Goal: Information Seeking & Learning: Learn about a topic

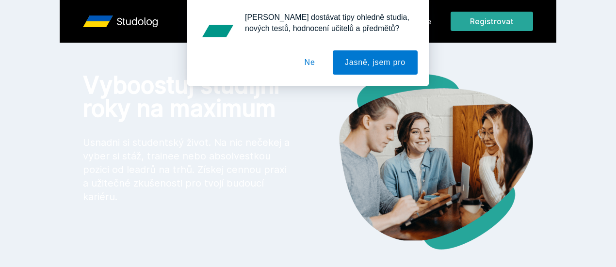
click at [309, 63] on button "Ne" at bounding box center [309, 62] width 35 height 24
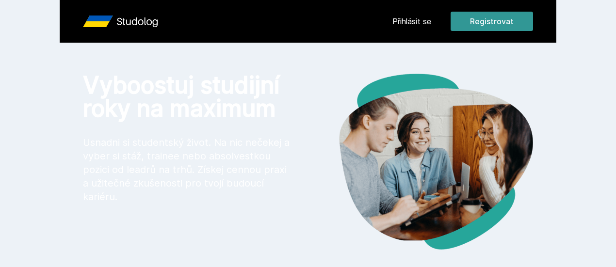
click at [533, 28] on button "Registrovat" at bounding box center [491, 21] width 82 height 19
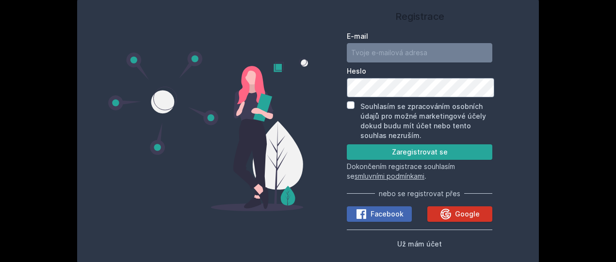
click at [473, 215] on span "Google" at bounding box center [467, 214] width 25 height 10
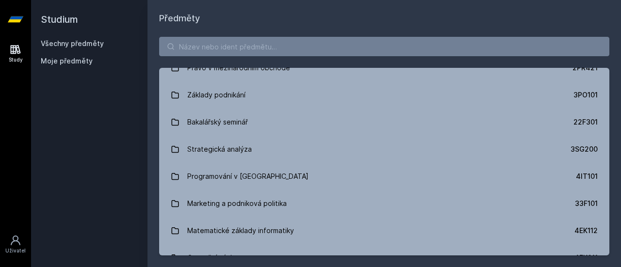
scroll to position [1247, 0]
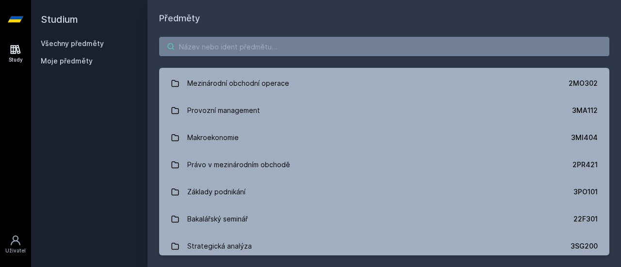
click at [302, 52] on input "search" at bounding box center [384, 46] width 450 height 19
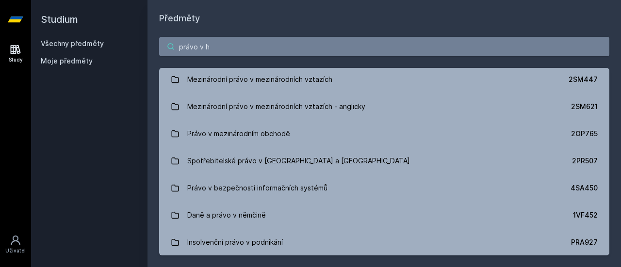
scroll to position [0, 0]
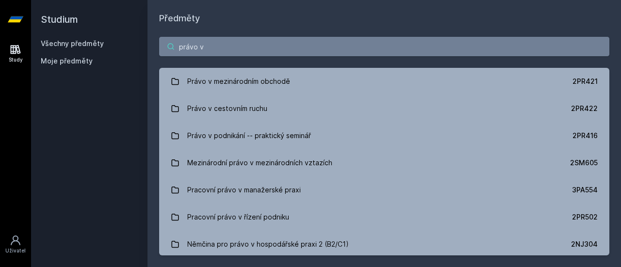
click at [256, 49] on input "právo v" at bounding box center [384, 46] width 450 height 19
paste input "2PR422"
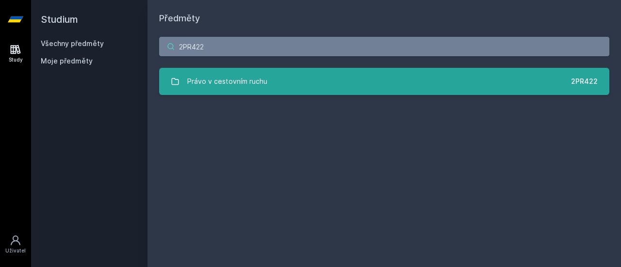
type input "2PR422"
click at [243, 81] on div "Právo v cestovním ruchu" at bounding box center [227, 81] width 80 height 19
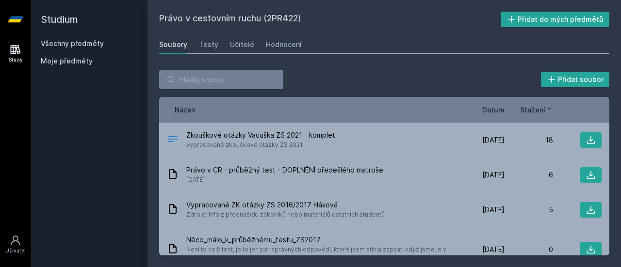
click at [217, 41] on div "Soubory Testy Učitelé Hodnocení" at bounding box center [384, 44] width 450 height 19
click at [247, 80] on input "search" at bounding box center [221, 79] width 124 height 19
paste input "SB 227"
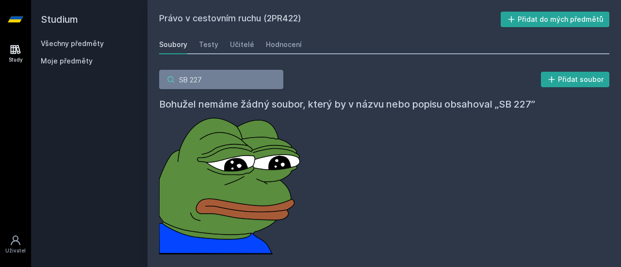
click at [238, 81] on input "SB 227" at bounding box center [221, 79] width 124 height 19
click at [233, 76] on input "SB 227" at bounding box center [221, 79] width 124 height 19
click at [233, 75] on input "SB 227" at bounding box center [221, 79] width 124 height 19
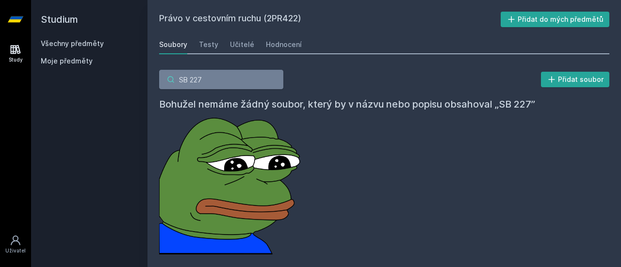
click at [233, 75] on input "SB 227" at bounding box center [221, 79] width 124 height 19
paste input "2TM401"
type input "2TM401"
drag, startPoint x: 232, startPoint y: 76, endPoint x: 149, endPoint y: 84, distance: 82.8
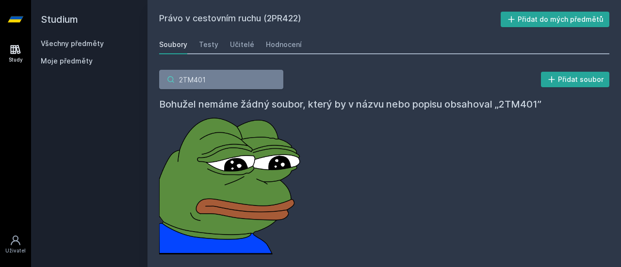
click at [149, 84] on div "2TM401 Přidat soubor Bohužel nemáme žádný soubor, který by v názvu nebo popisu …" at bounding box center [383, 162] width 473 height 208
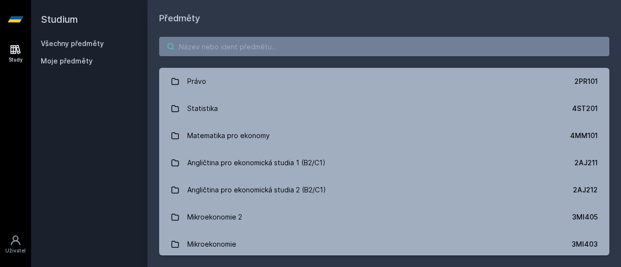
click at [208, 55] on input "search" at bounding box center [384, 46] width 450 height 19
paste input "2TM401"
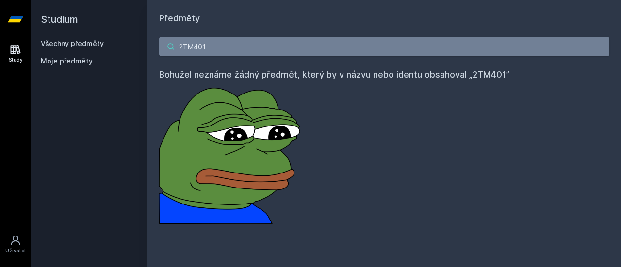
drag, startPoint x: 213, startPoint y: 25, endPoint x: 227, endPoint y: 43, distance: 23.2
click at [215, 27] on div "2TM401 Bohužel neznáme žádný předmět, který by v názvu nebo identu obsahoval „2…" at bounding box center [383, 130] width 473 height 211
click at [227, 43] on input "2TM401" at bounding box center [384, 46] width 450 height 19
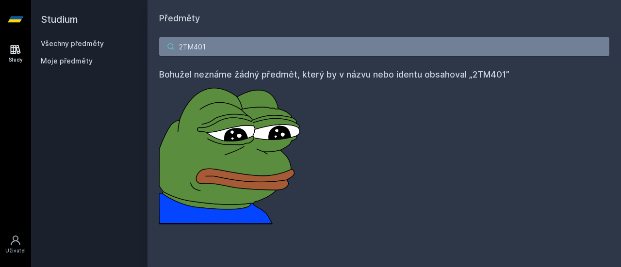
paste input "SB M15 2TM403"
click at [217, 44] on input "SB M15 2TM403" at bounding box center [384, 46] width 450 height 19
drag, startPoint x: 216, startPoint y: 44, endPoint x: 149, endPoint y: 58, distance: 68.3
click at [151, 55] on div "SB M15 2TM403 Bohužel neznáme žádný předmět, který by v názvu nebo identu obsah…" at bounding box center [383, 130] width 473 height 211
click at [90, 48] on div "Všechny předměty" at bounding box center [89, 44] width 97 height 10
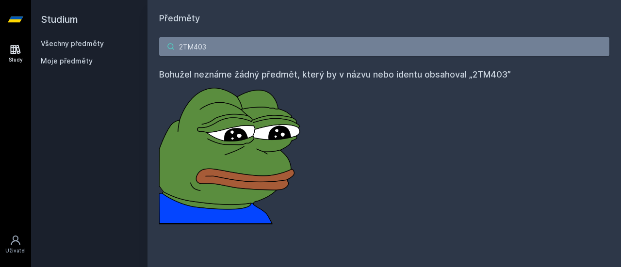
drag, startPoint x: 210, startPoint y: 45, endPoint x: 91, endPoint y: 46, distance: 119.3
click at [91, 46] on div "Studium Všechny předměty Moje předměty Předměty 2TM403 Bohužel neznáme žádný př…" at bounding box center [326, 133] width 590 height 267
click at [237, 51] on input "2TM403" at bounding box center [384, 46] width 450 height 19
click at [239, 48] on input "2TM403" at bounding box center [384, 46] width 450 height 19
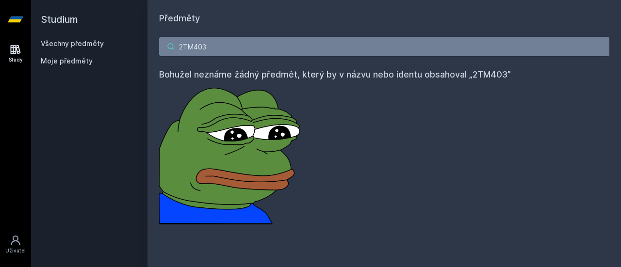
click at [238, 46] on input "2TM403" at bounding box center [384, 46] width 450 height 19
paste input "Základní analýza a prezentace dat pro turismus a hospitality ("
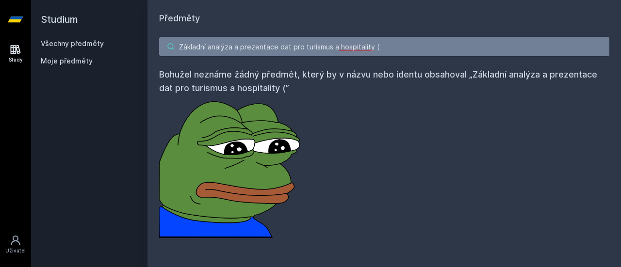
click at [227, 52] on input "Základní analýza a prezentace dat pro turismus a hospitality (" at bounding box center [384, 46] width 450 height 19
paste input "NB C 3MI404"
click at [225, 49] on input "Základní analýz NB C 3MI404 a a prezentace dat pro turismus a hospitality (" at bounding box center [384, 46] width 450 height 19
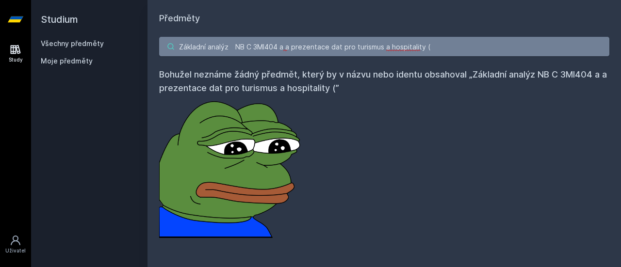
paste input "NB C 3MI404"
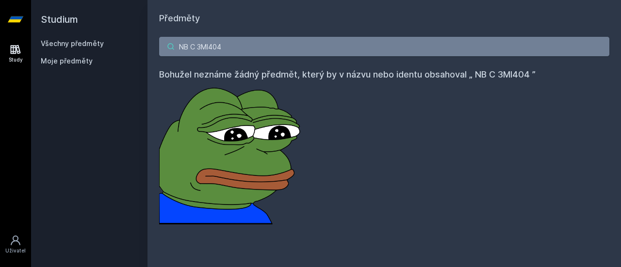
drag, startPoint x: 207, startPoint y: 47, endPoint x: 154, endPoint y: 56, distance: 54.1
click at [154, 56] on div "NB C 3MI404 Bohužel neznáme žádný předmět, který by v názvu nebo identu obsahov…" at bounding box center [383, 130] width 473 height 211
click at [218, 46] on input "3MI404" at bounding box center [384, 46] width 450 height 19
click at [218, 47] on input "3MI404" at bounding box center [384, 46] width 450 height 19
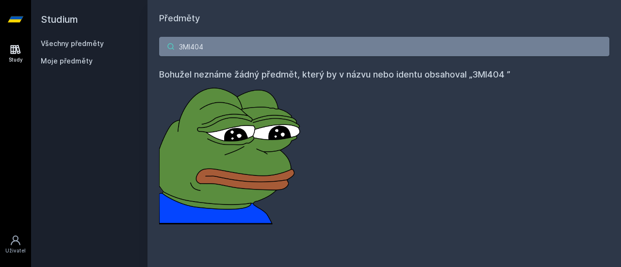
paste input "Makroekonomie (7) [PERSON_NAME]"
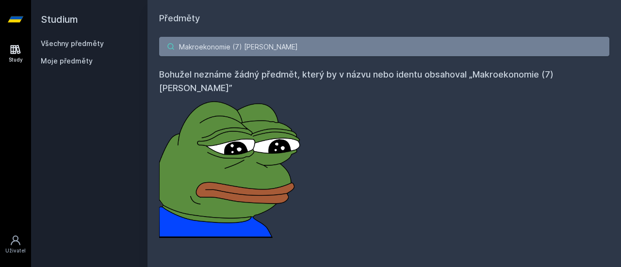
drag, startPoint x: 228, startPoint y: 45, endPoint x: 307, endPoint y: 44, distance: 78.6
click at [303, 41] on input "Makroekonomie (7) [PERSON_NAME]" at bounding box center [384, 46] width 450 height 19
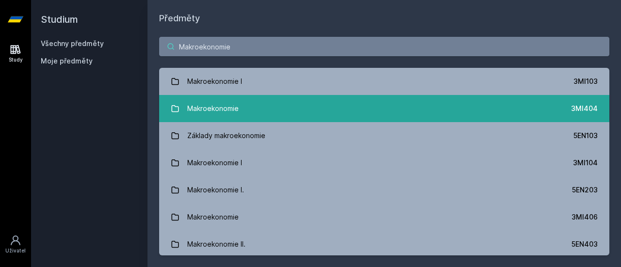
type input "Makroekonomie"
click at [249, 105] on link "Makroekonomie 3MI404" at bounding box center [384, 108] width 450 height 27
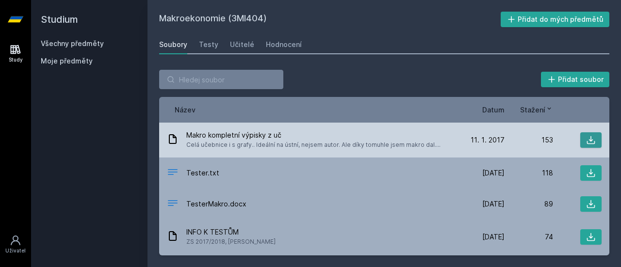
click at [580, 144] on button at bounding box center [590, 140] width 21 height 16
